Goal: Transaction & Acquisition: Purchase product/service

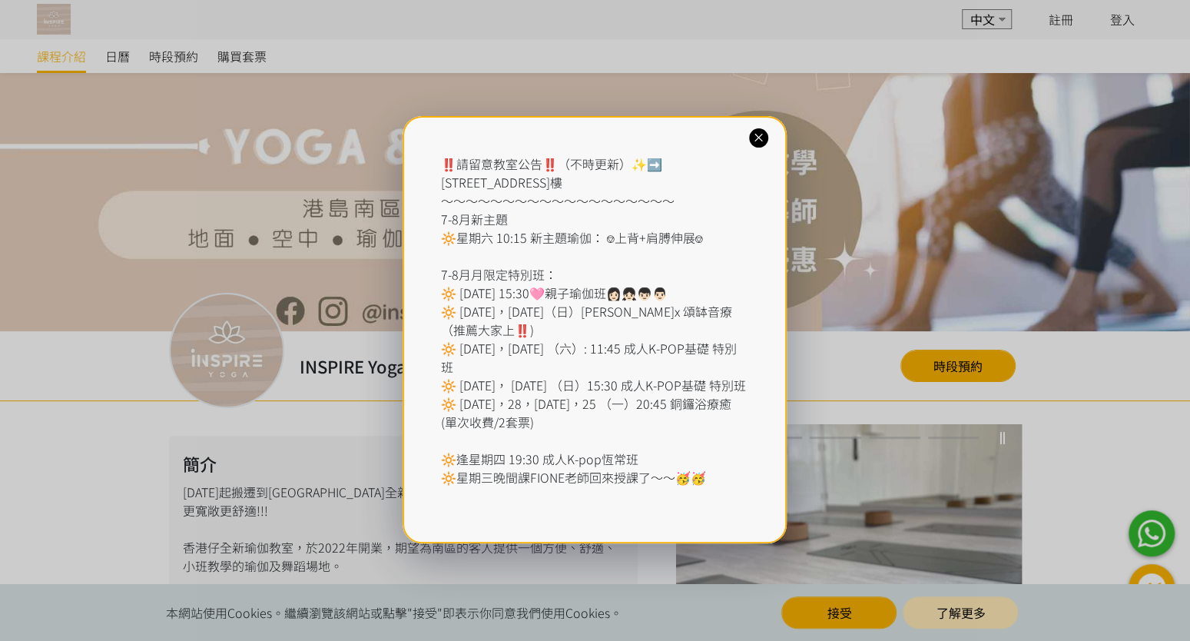
scroll to position [76, 0]
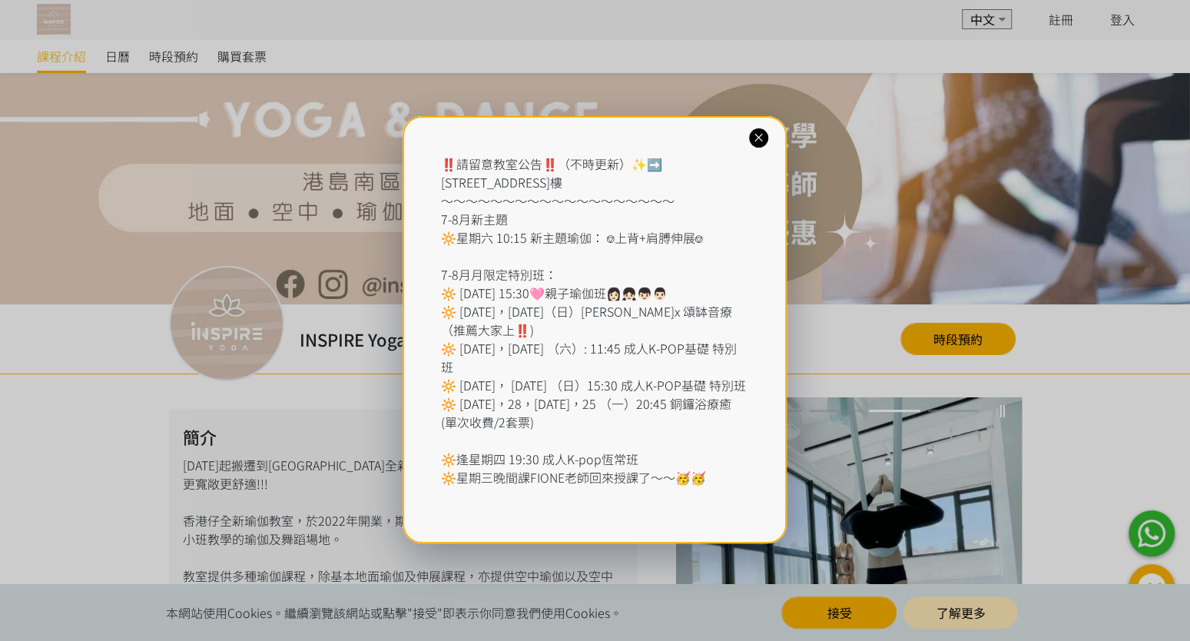
click at [763, 142] on icon at bounding box center [758, 138] width 15 height 15
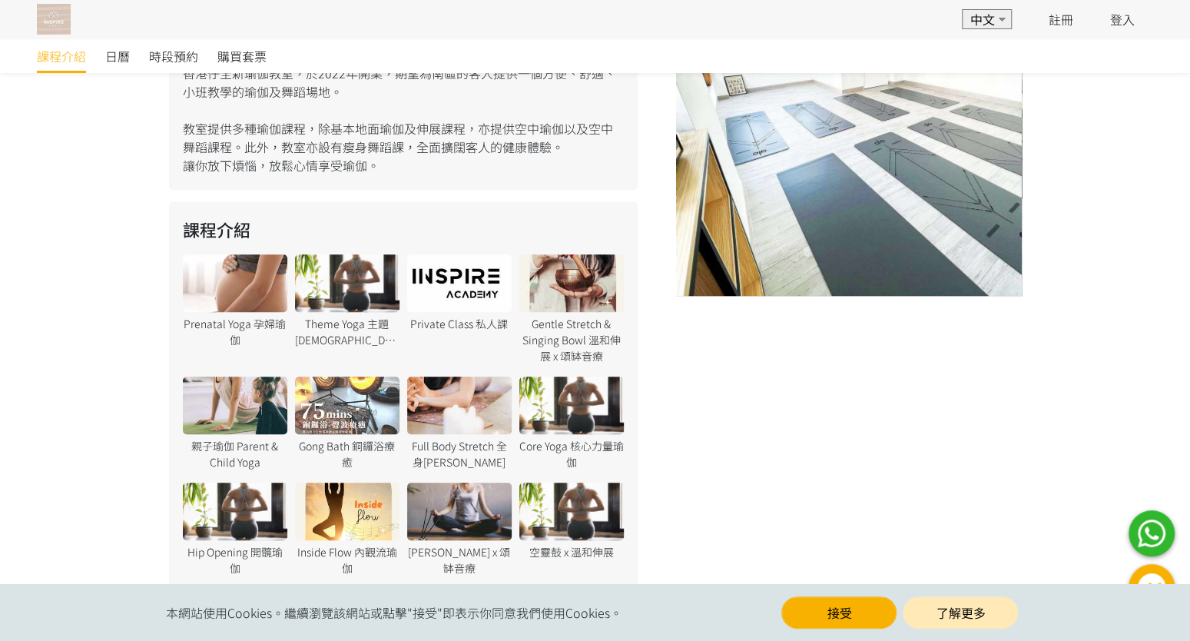
scroll to position [614, 0]
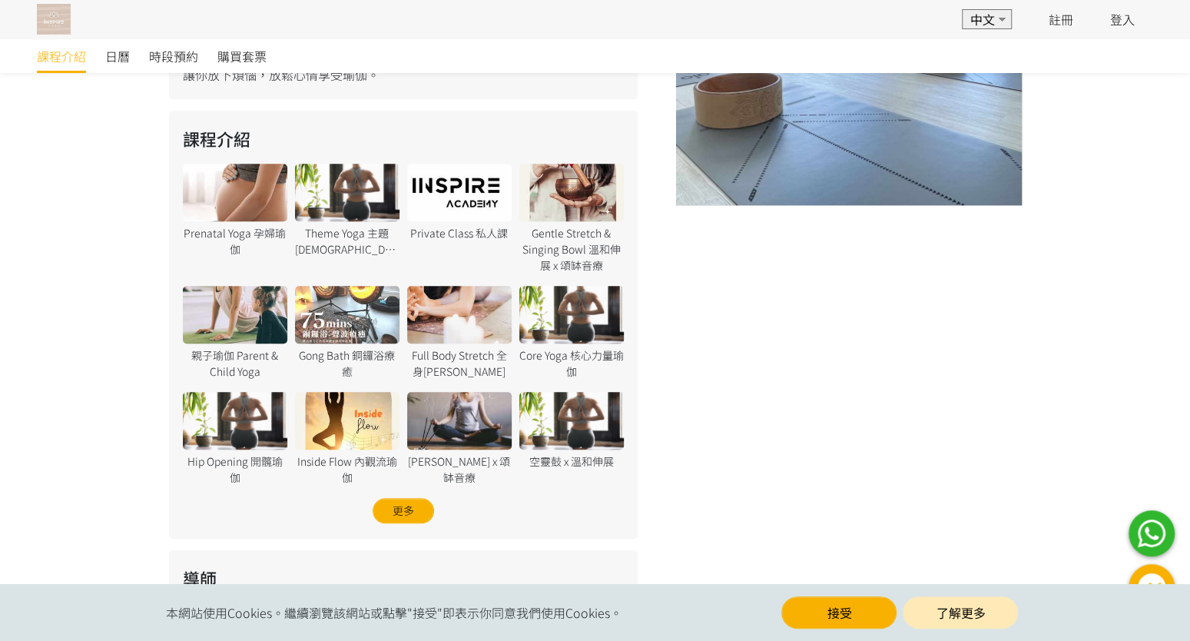
click at [479, 182] on div at bounding box center [459, 193] width 104 height 58
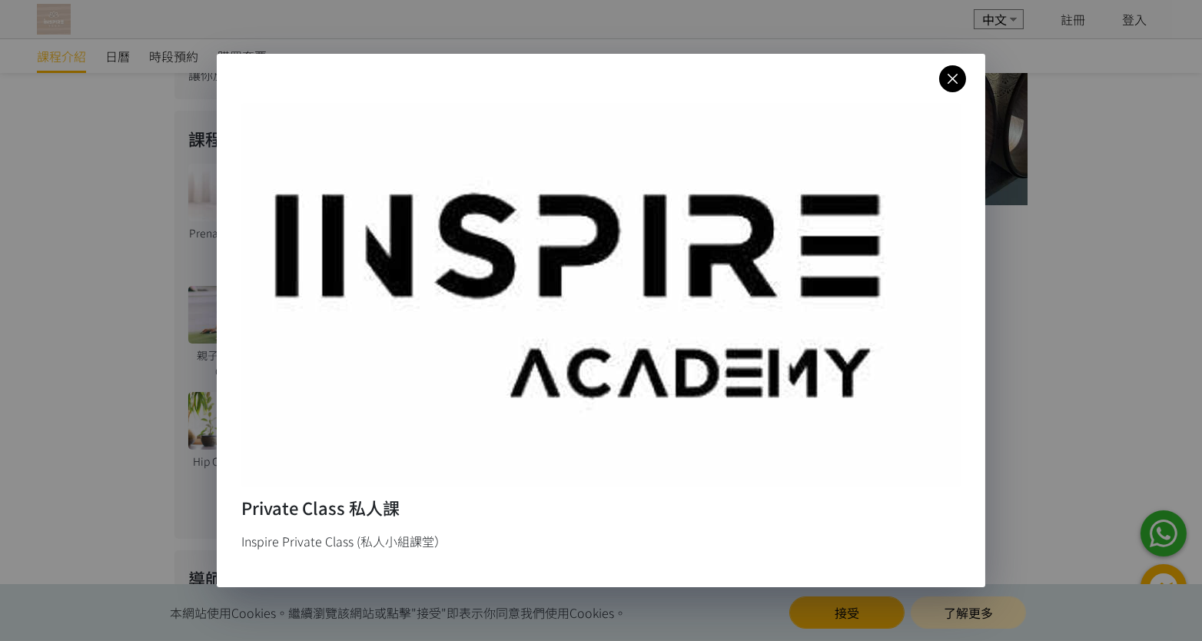
click at [941, 84] on icon at bounding box center [952, 78] width 27 height 19
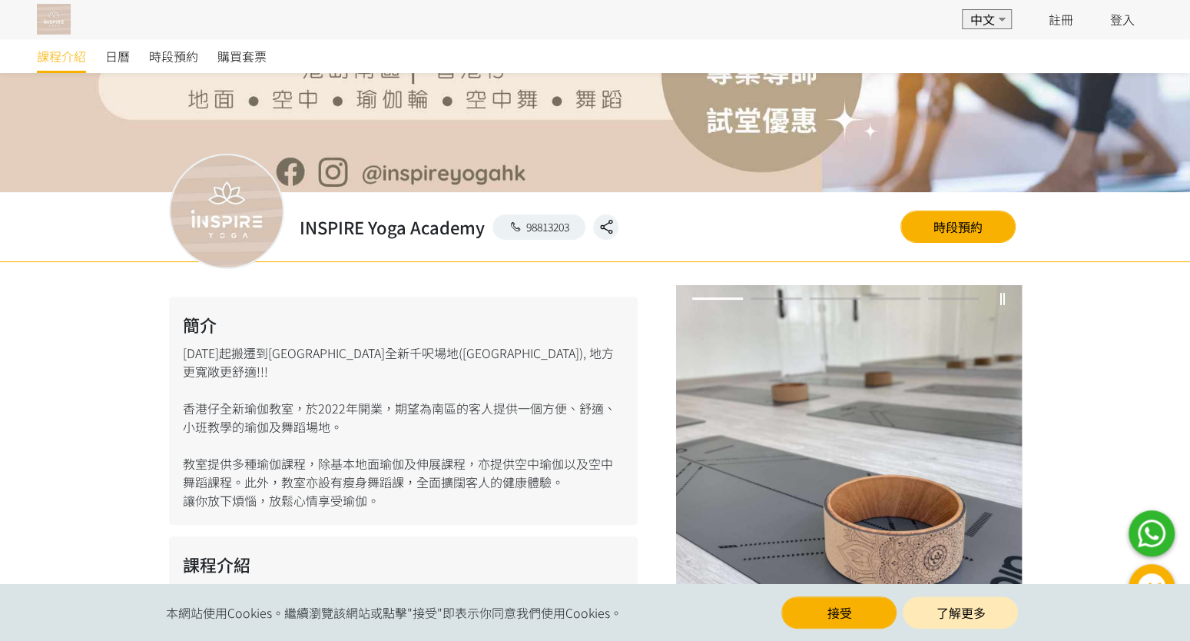
scroll to position [111, 0]
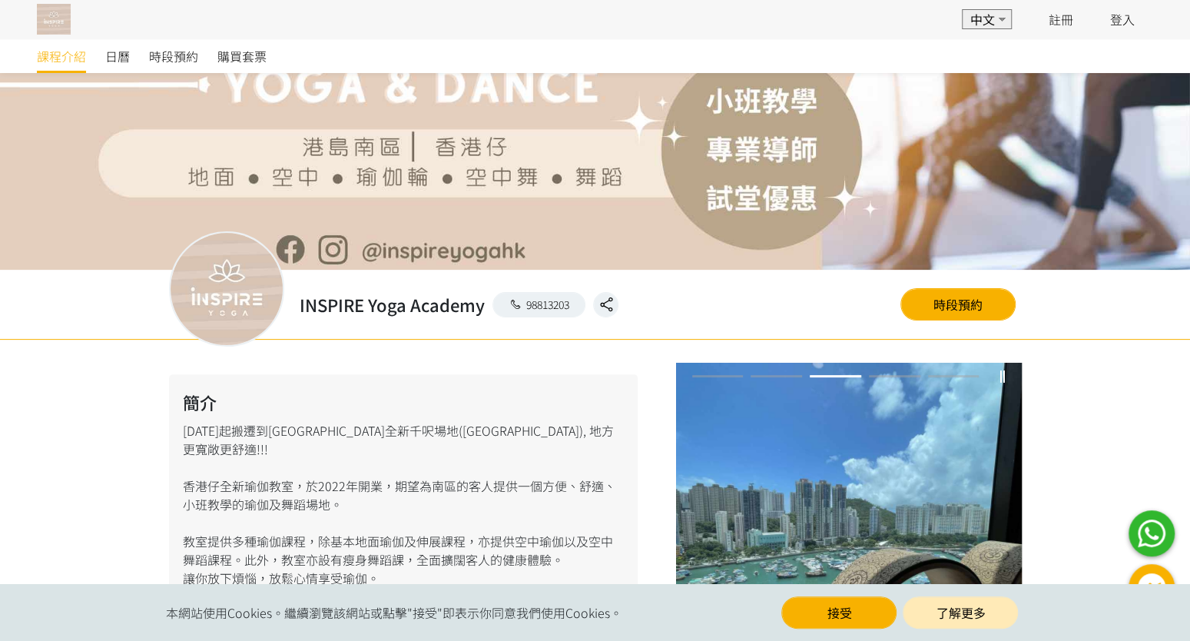
click at [60, 58] on span "課程介紹" at bounding box center [61, 56] width 49 height 18
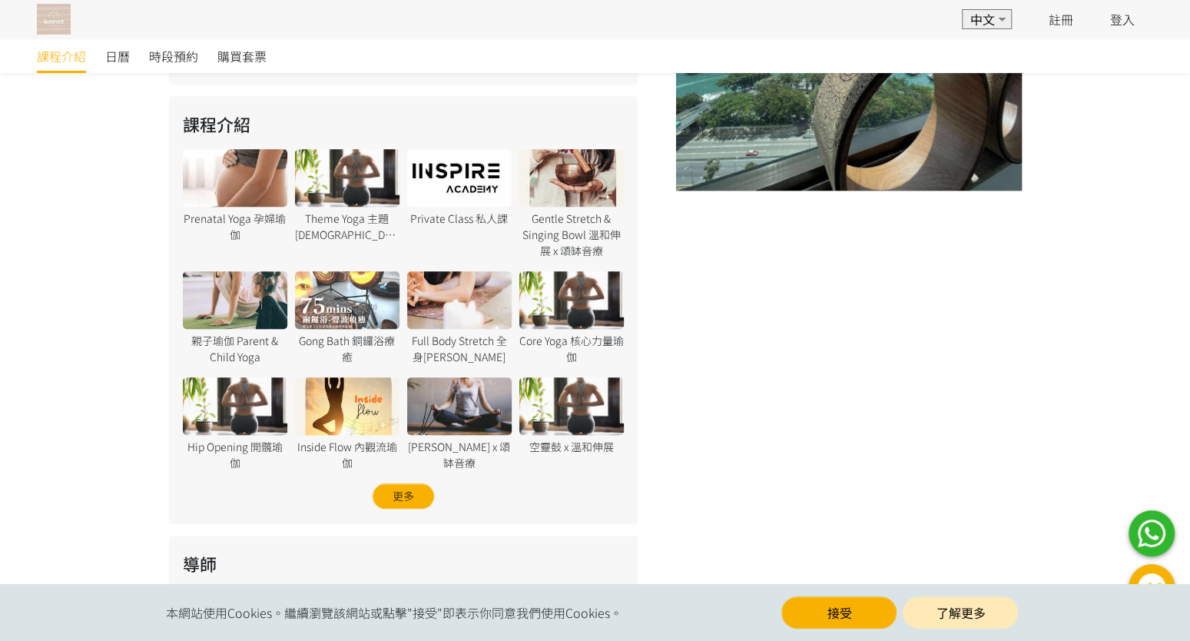
scroll to position [633, 0]
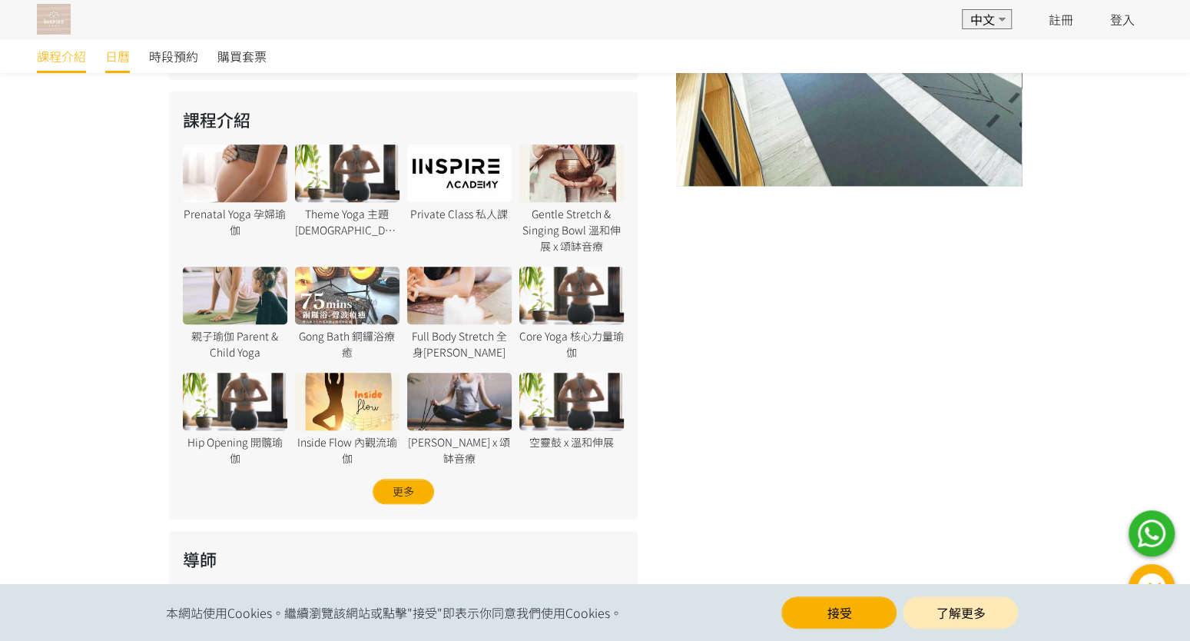
click at [122, 58] on span "日曆" at bounding box center [117, 56] width 25 height 18
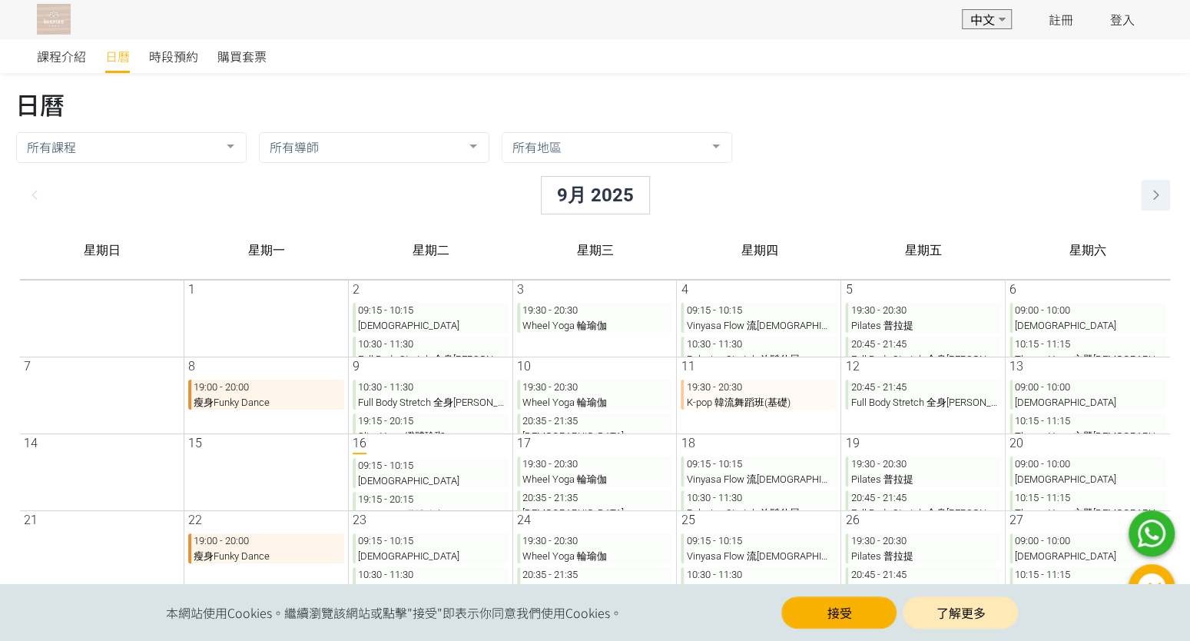
click at [1141, 198] on icon at bounding box center [1143, 195] width 26 height 18
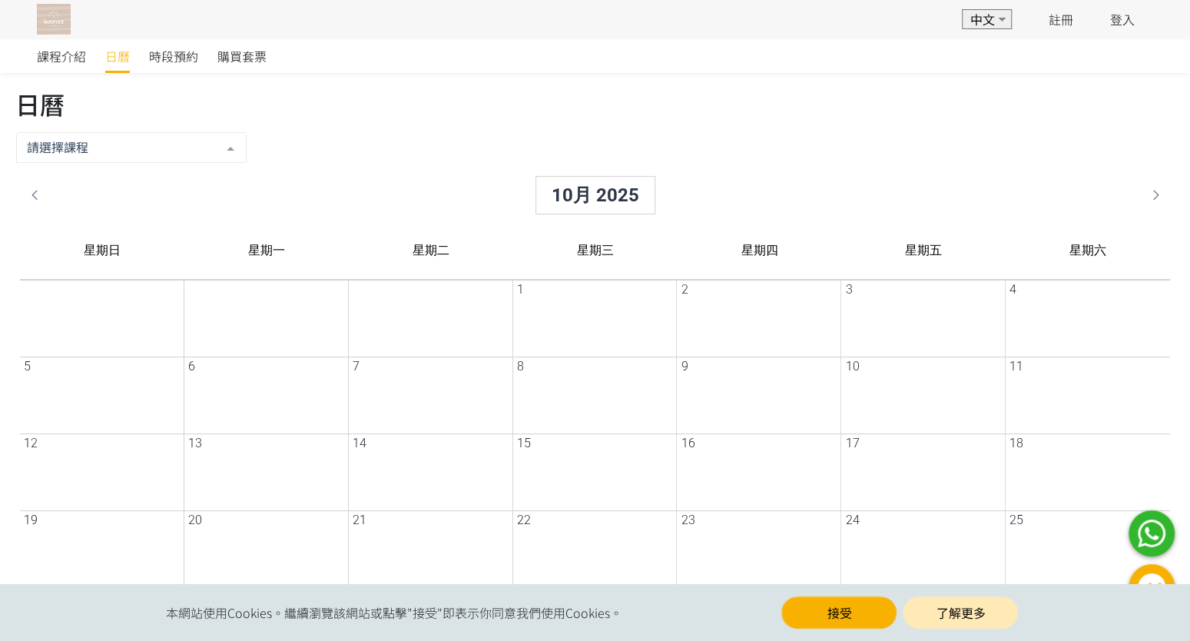
click at [141, 155] on div at bounding box center [119, 147] width 231 height 31
click at [183, 50] on span "時段預約" at bounding box center [173, 56] width 49 height 18
click at [557, 199] on div "10月 2025" at bounding box center [583, 195] width 120 height 38
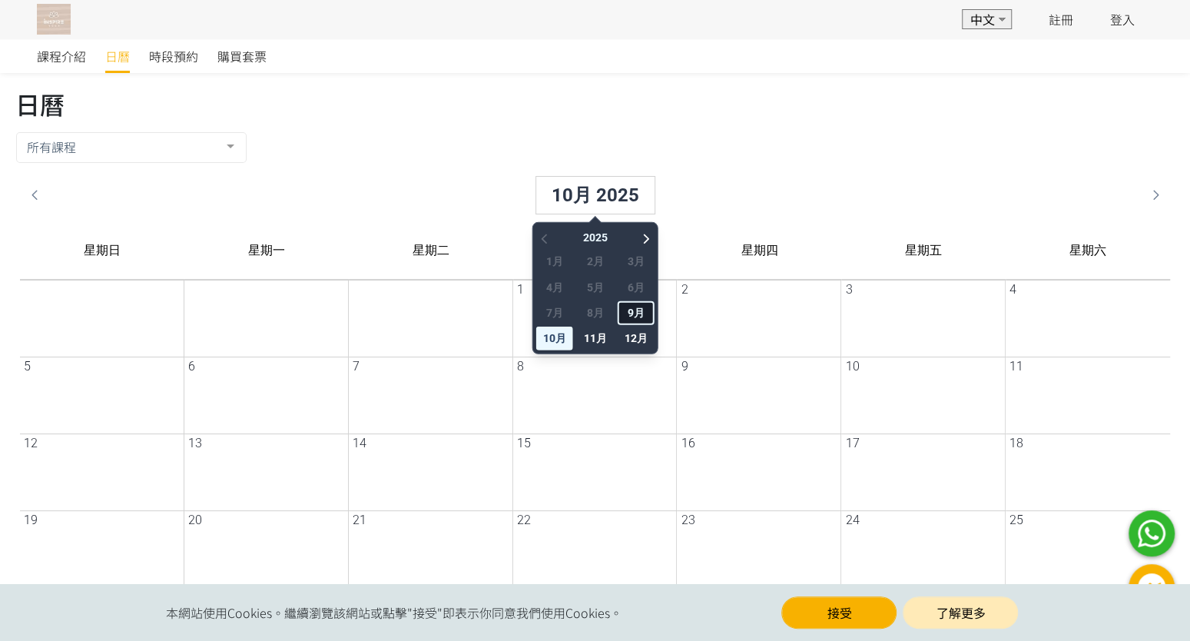
click at [625, 313] on span "9月" at bounding box center [623, 313] width 37 height 24
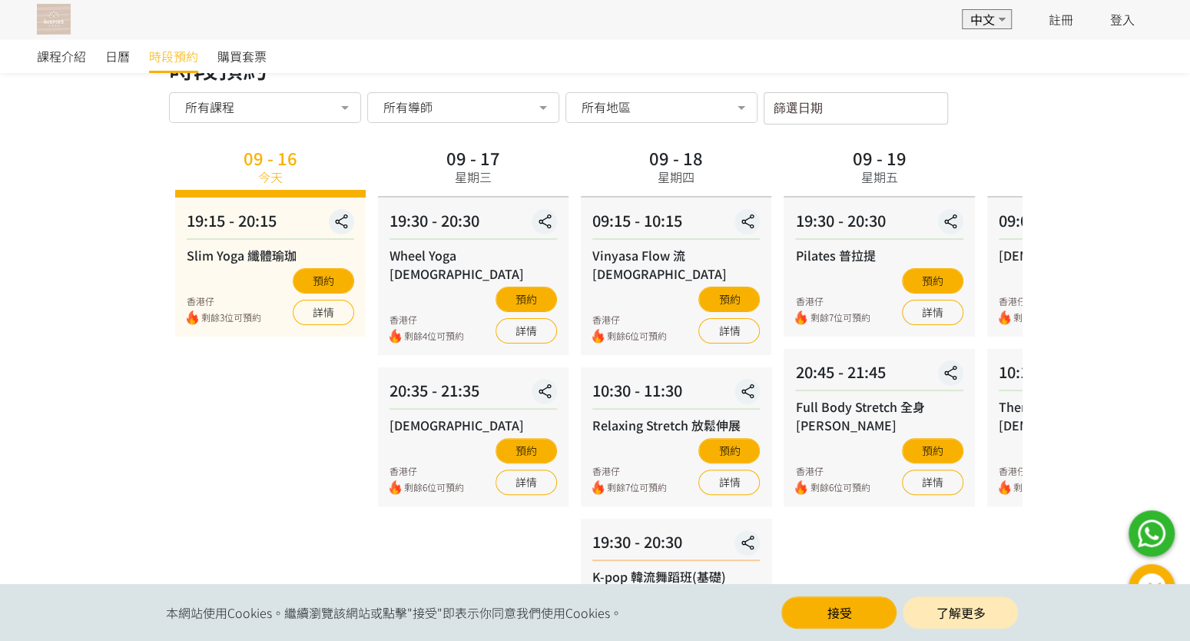
scroll to position [76, 0]
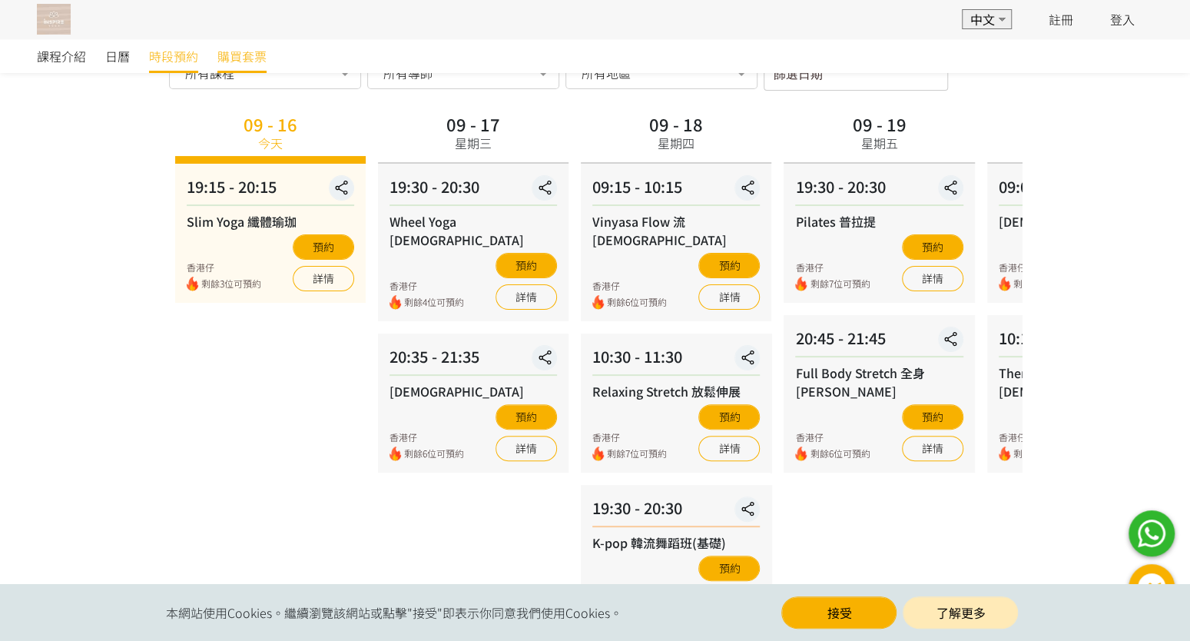
click at [254, 53] on span "購買套票" at bounding box center [241, 56] width 49 height 18
